Goal: Task Accomplishment & Management: Use online tool/utility

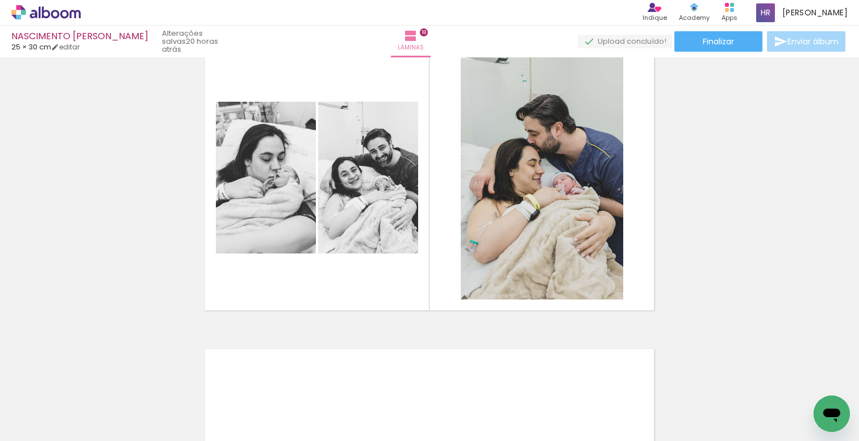
scroll to position [5207, 0]
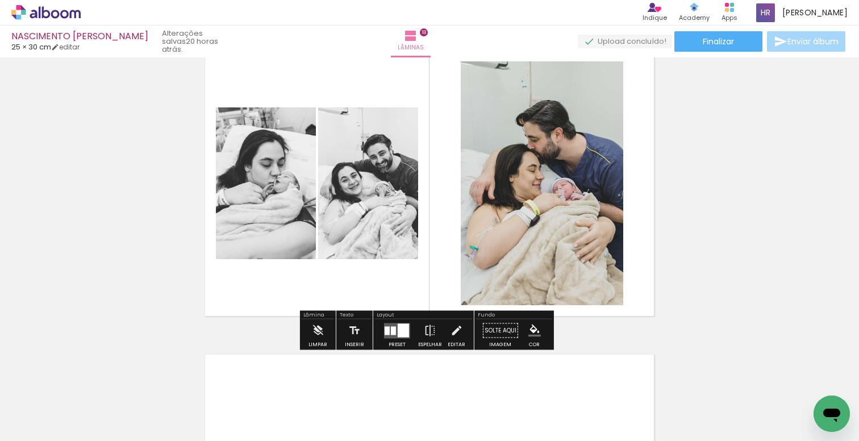
scroll to position [5207, 0]
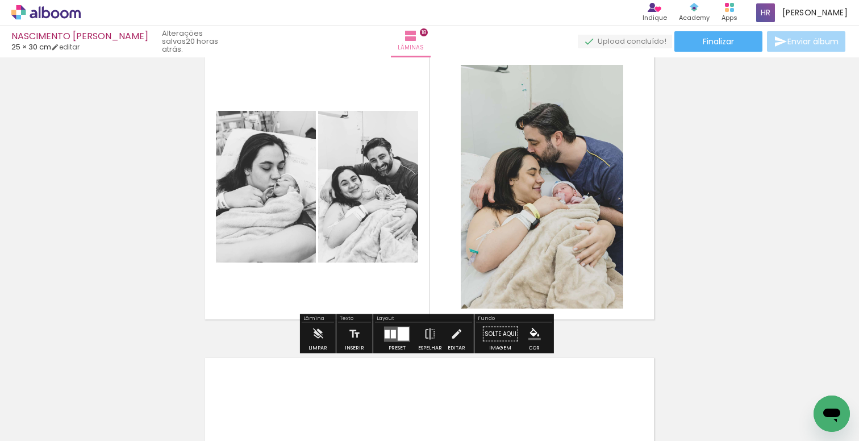
click at [384, 89] on quentale-layouter at bounding box center [429, 186] width 459 height 275
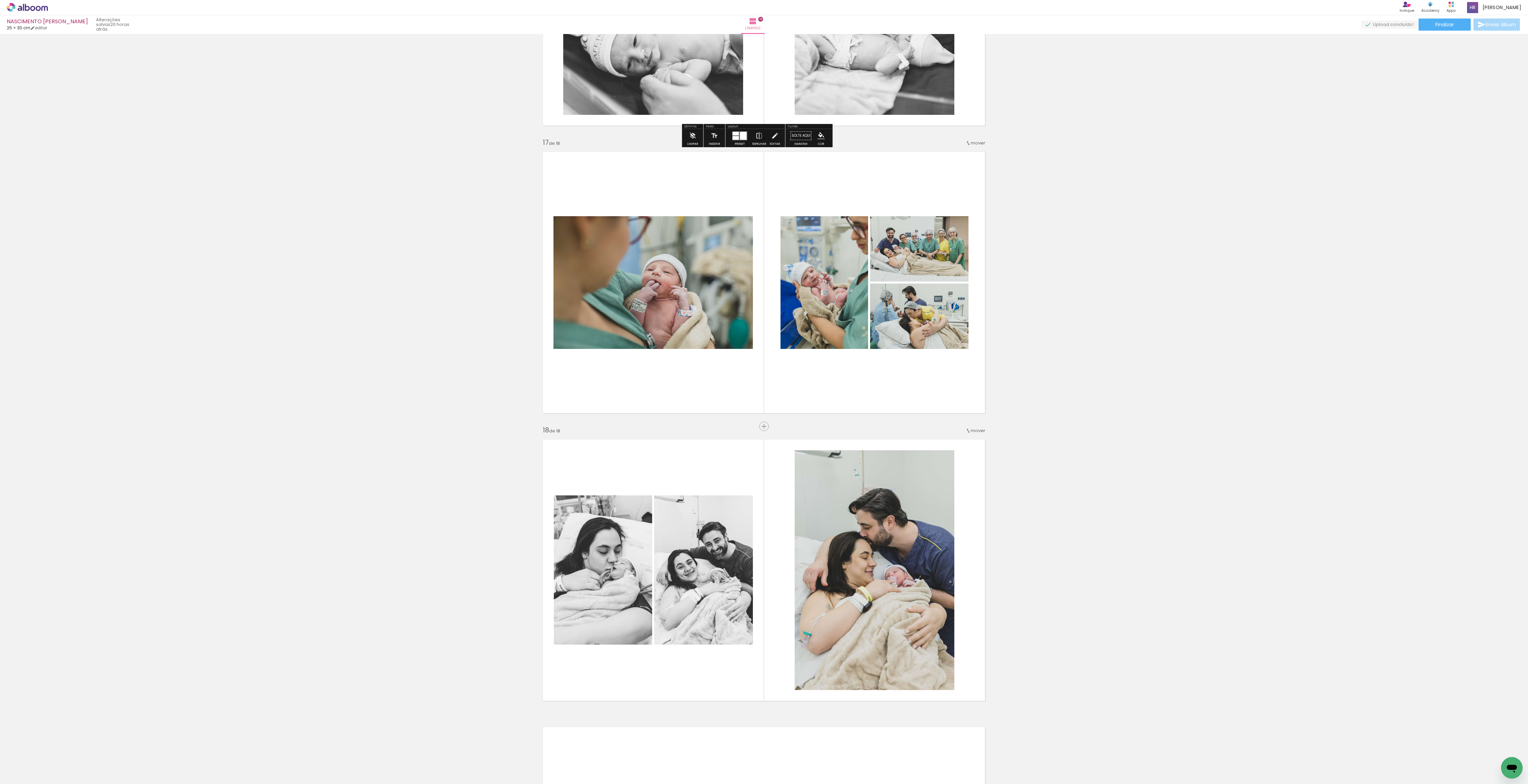
scroll to position [4504, 0]
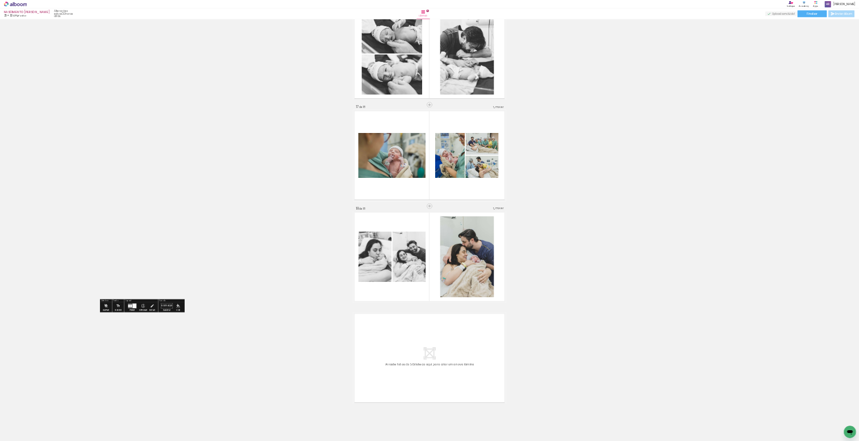
scroll to position [5505, 0]
